Goal: Find specific page/section: Find specific page/section

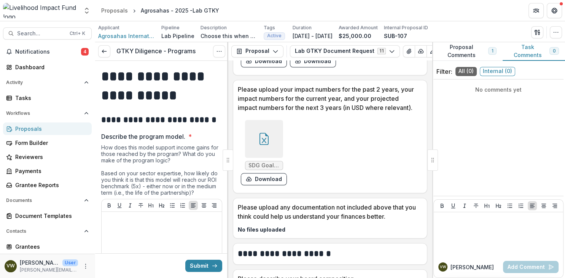
scroll to position [708, 0]
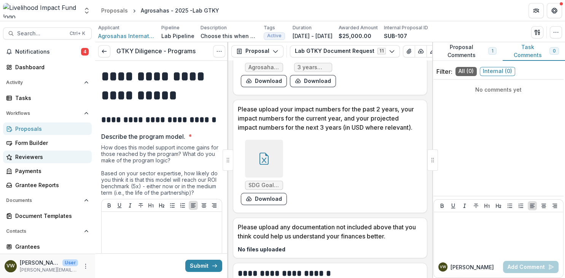
click at [47, 159] on div "Reviewers" at bounding box center [50, 157] width 70 height 8
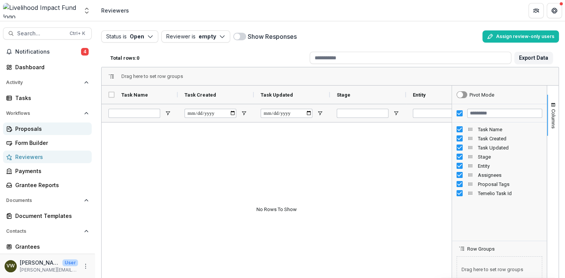
click at [47, 124] on link "Proposals" at bounding box center [47, 129] width 89 height 13
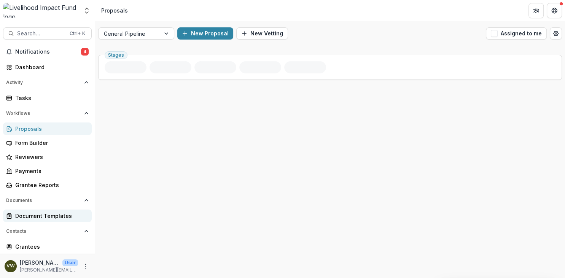
click at [33, 220] on div "Document Templates" at bounding box center [50, 216] width 70 height 8
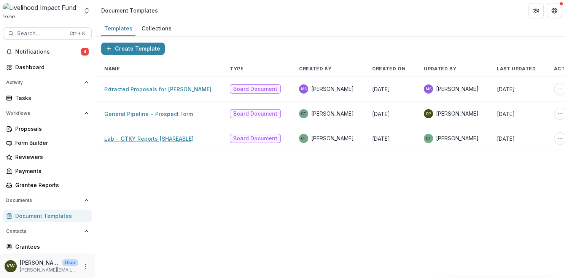
click at [136, 138] on link "Lab - GTKY Reports [SHAREABLE]" at bounding box center [148, 139] width 89 height 6
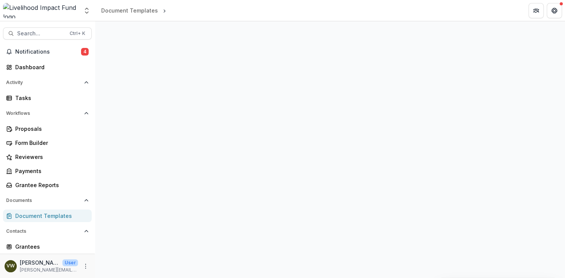
select select "**********"
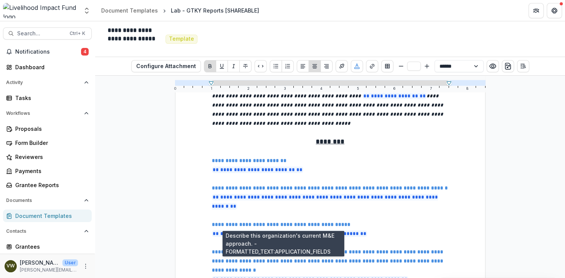
scroll to position [131, 0]
